Goal: Information Seeking & Learning: Find specific fact

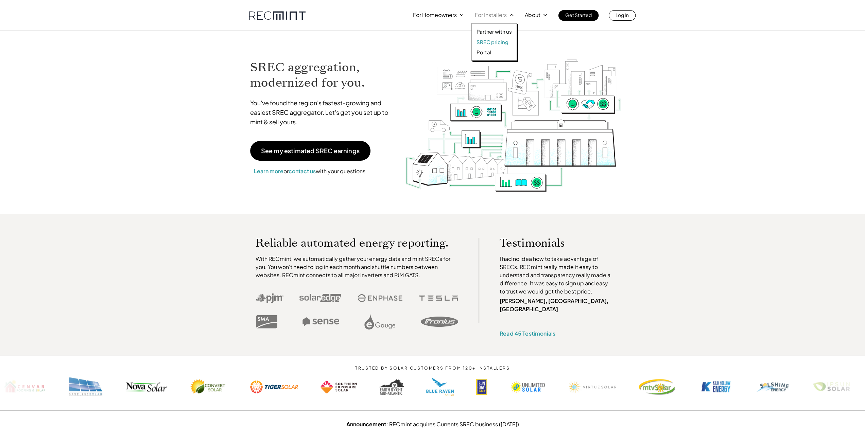
click at [494, 42] on p "SREC pricing" at bounding box center [493, 42] width 32 height 7
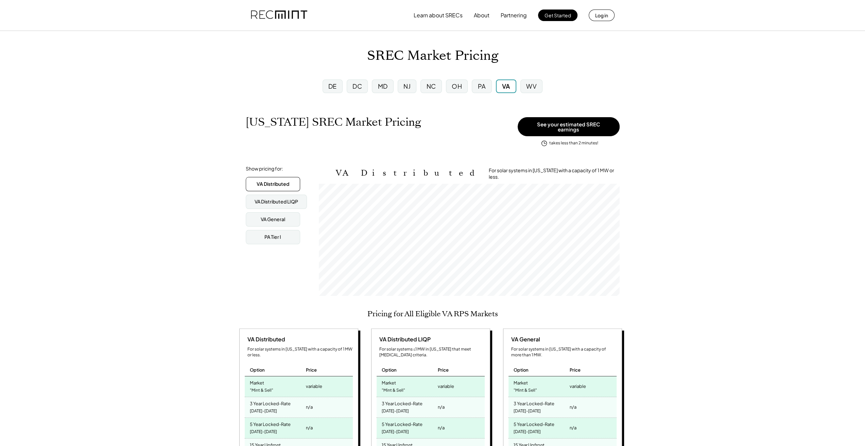
scroll to position [112, 300]
click at [391, 86] on div "MD" at bounding box center [382, 87] width 21 height 14
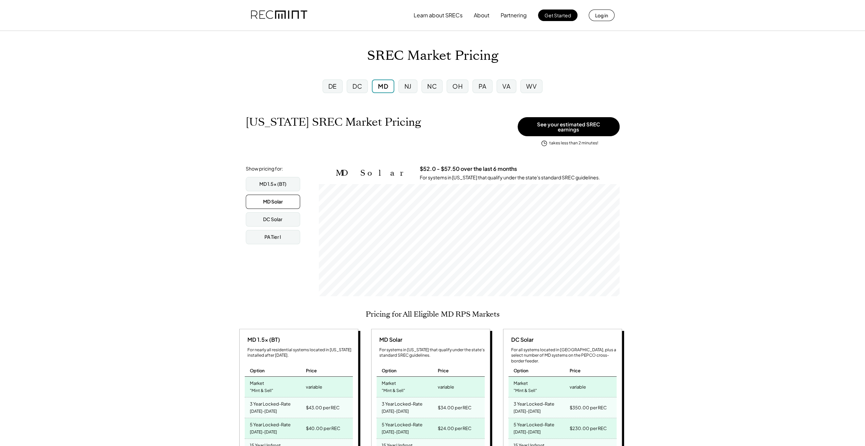
scroll to position [112, 300]
